Goal: Task Accomplishment & Management: Use online tool/utility

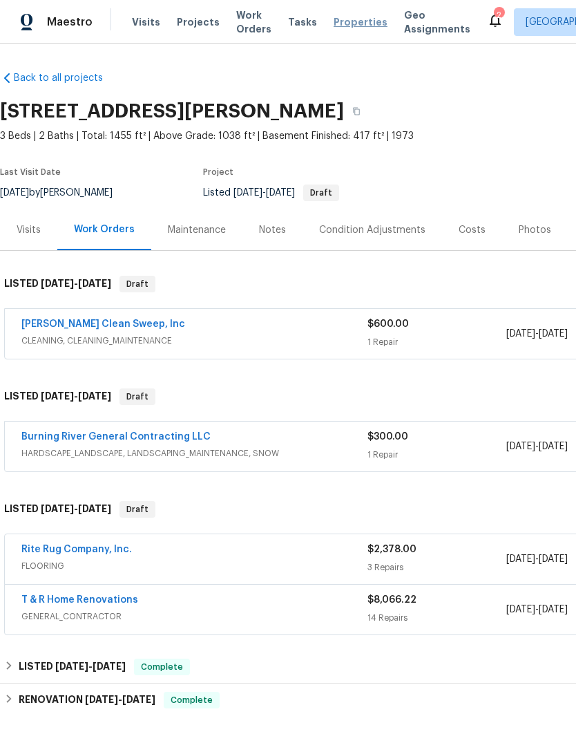
click at [356, 18] on span "Properties" at bounding box center [361, 22] width 54 height 14
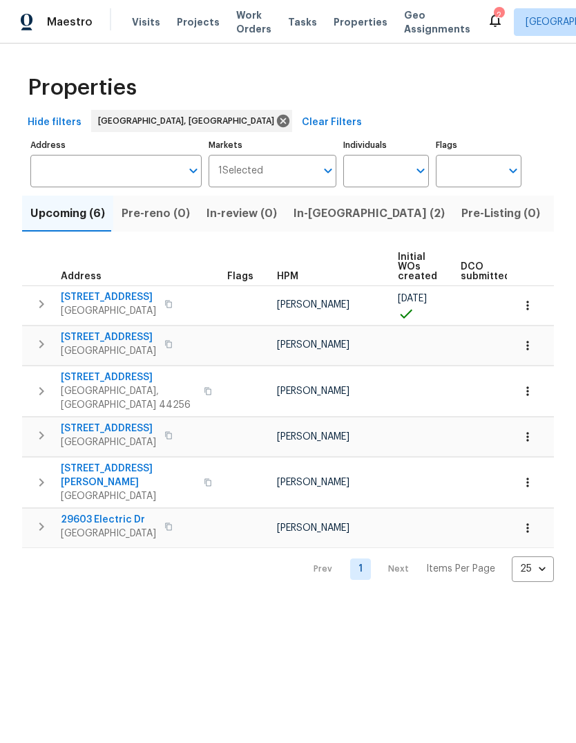
click at [557, 216] on span "Listed (21)" at bounding box center [585, 213] width 57 height 19
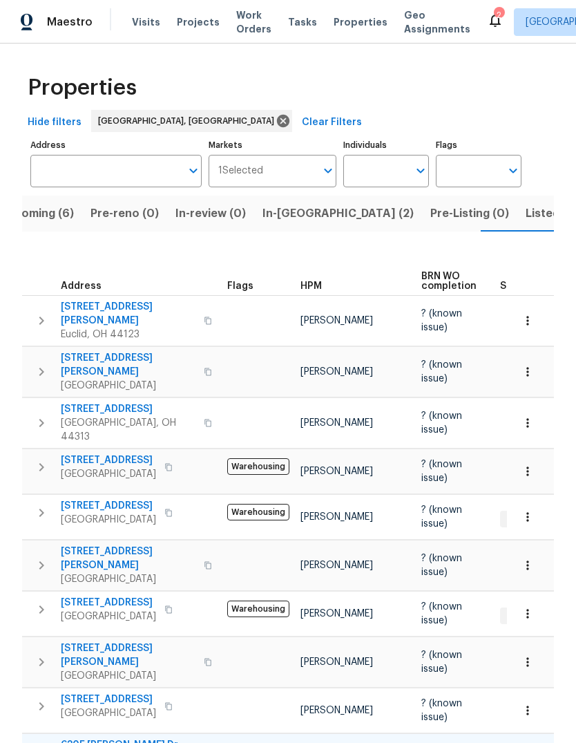
click at [106, 738] on span "6305 [PERSON_NAME] Dr" at bounding box center [123, 745] width 124 height 14
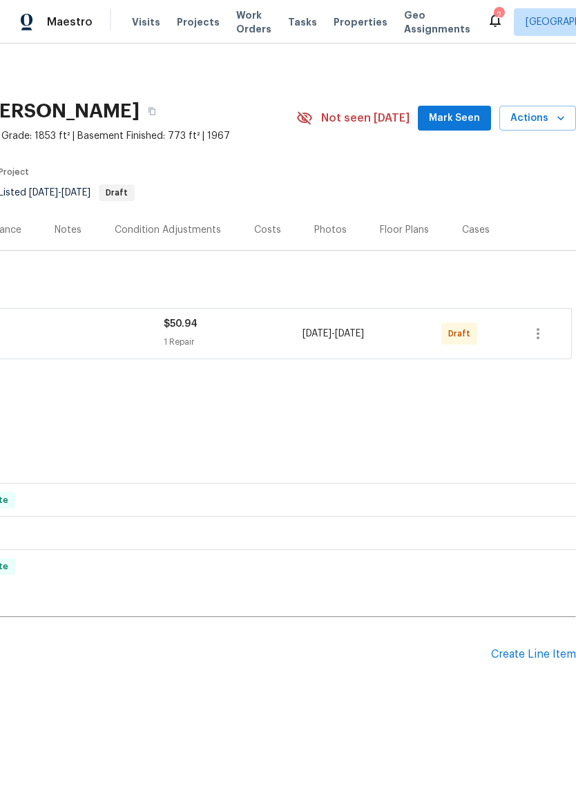
scroll to position [0, 205]
click at [531, 340] on icon "button" at bounding box center [538, 334] width 17 height 17
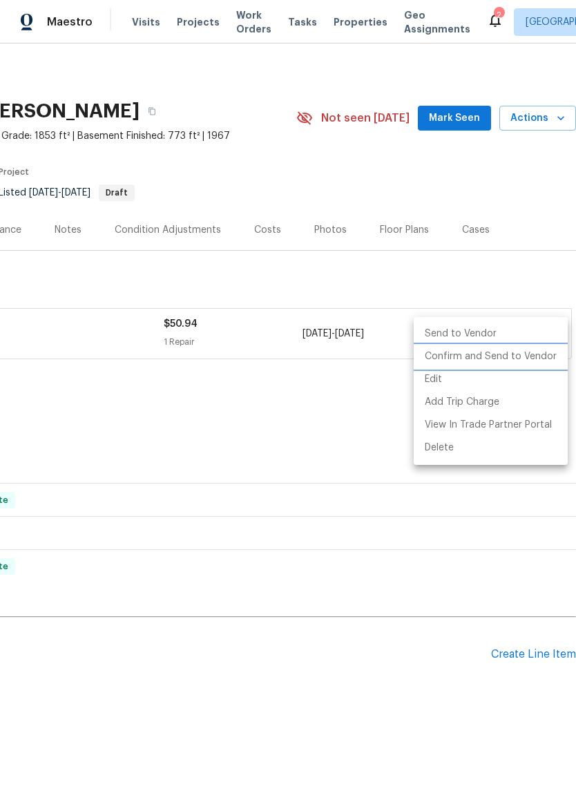
click at [519, 359] on li "Confirm and Send to Vendor" at bounding box center [491, 357] width 154 height 23
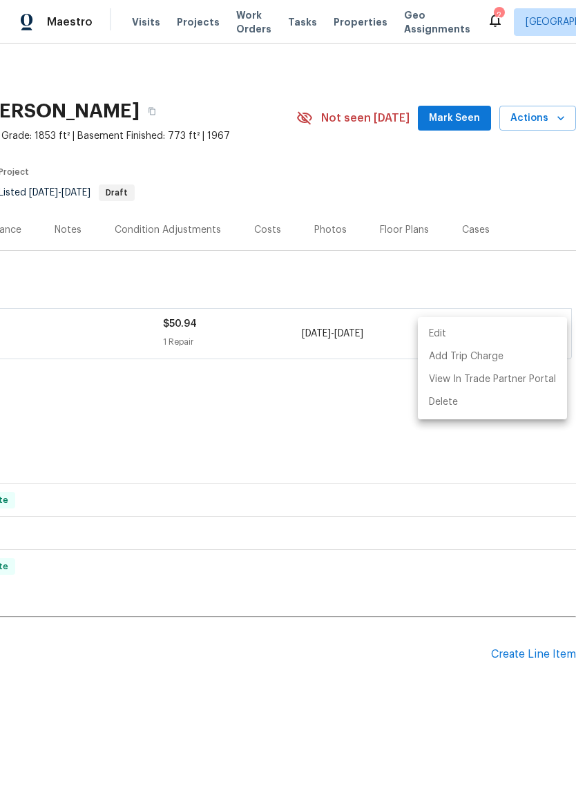
click at [465, 124] on div at bounding box center [288, 395] width 576 height 791
